Goal: Find specific page/section: Find specific page/section

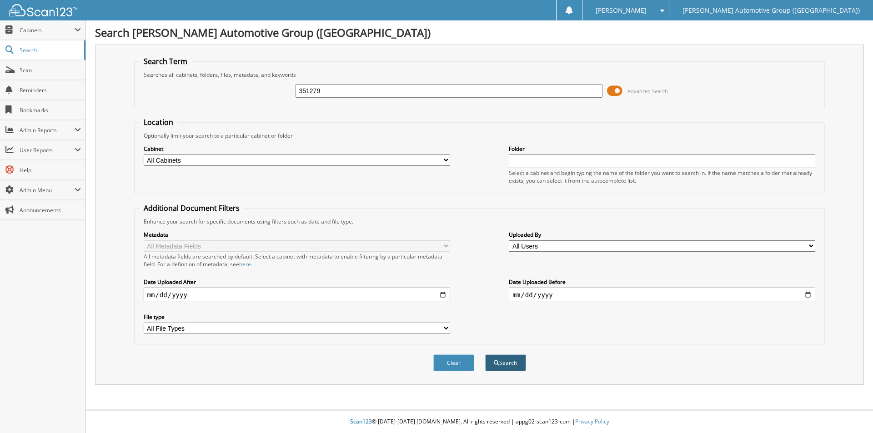
type input "351279"
click at [499, 365] on button "Search" at bounding box center [505, 363] width 41 height 17
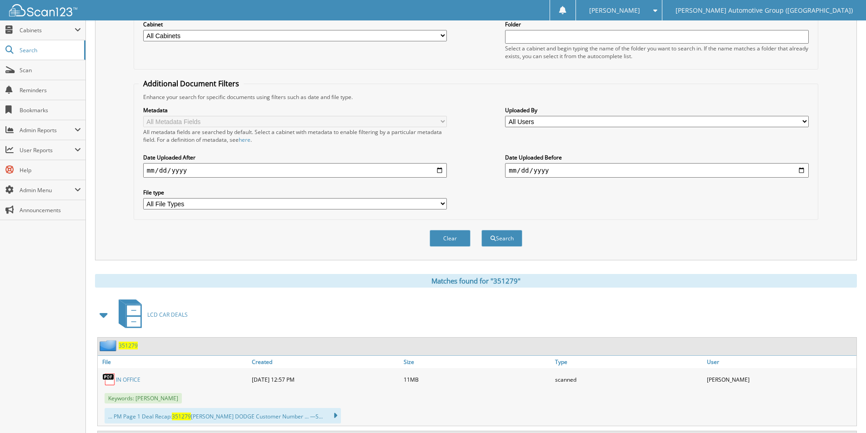
scroll to position [136, 0]
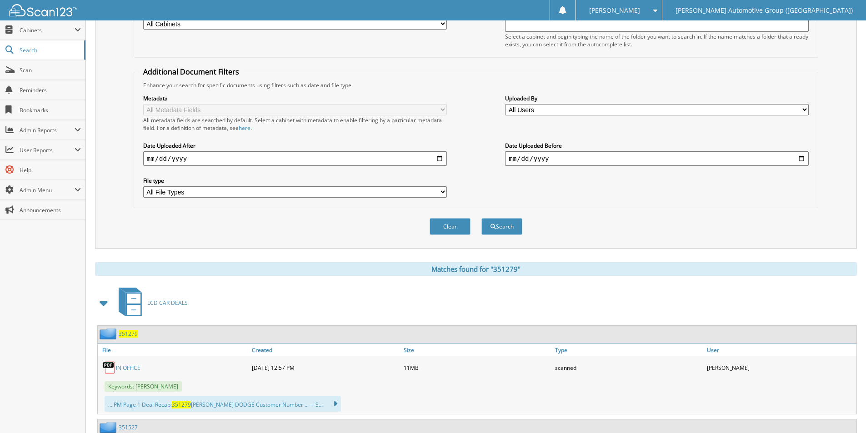
click at [129, 334] on span "351279" at bounding box center [128, 334] width 19 height 8
